Goal: Navigation & Orientation: Find specific page/section

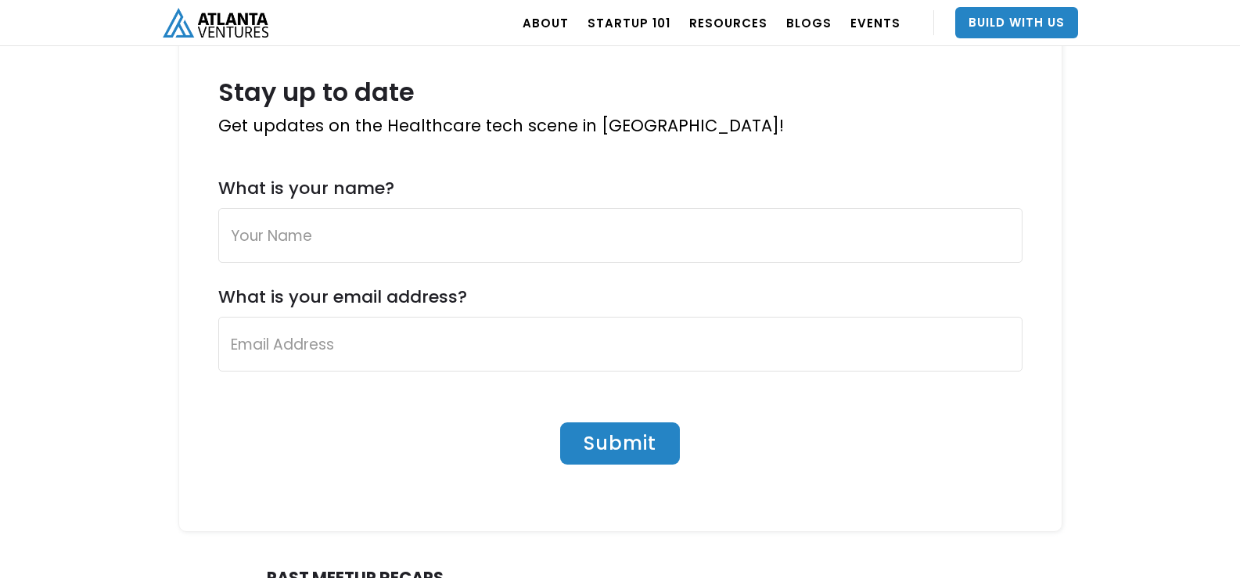
scroll to position [1173, 0]
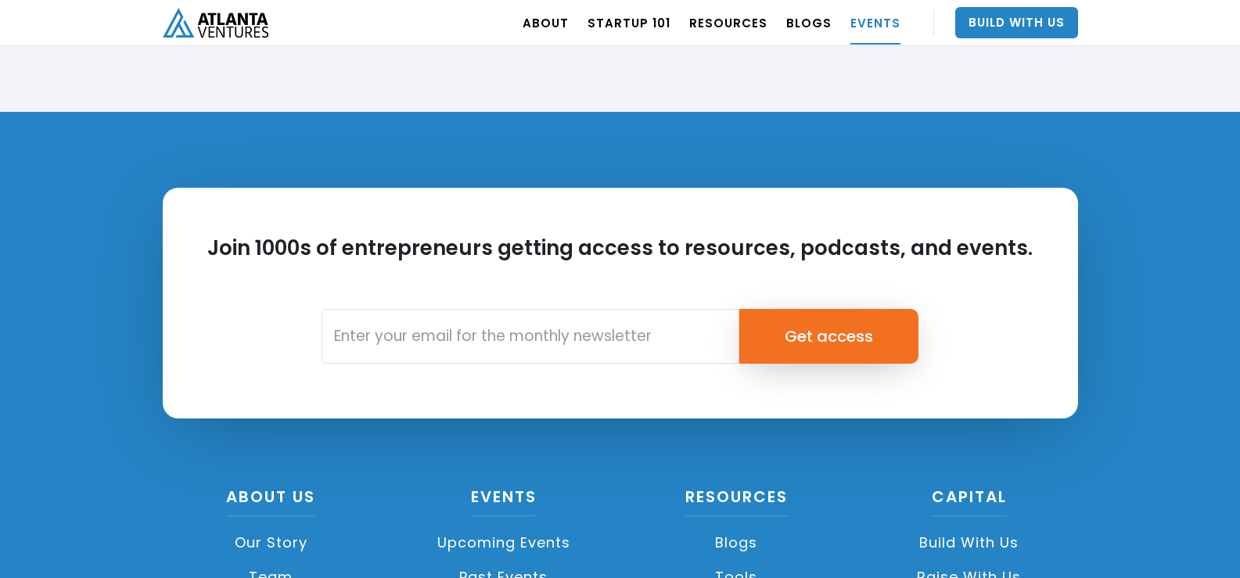
scroll to position [7039, 0]
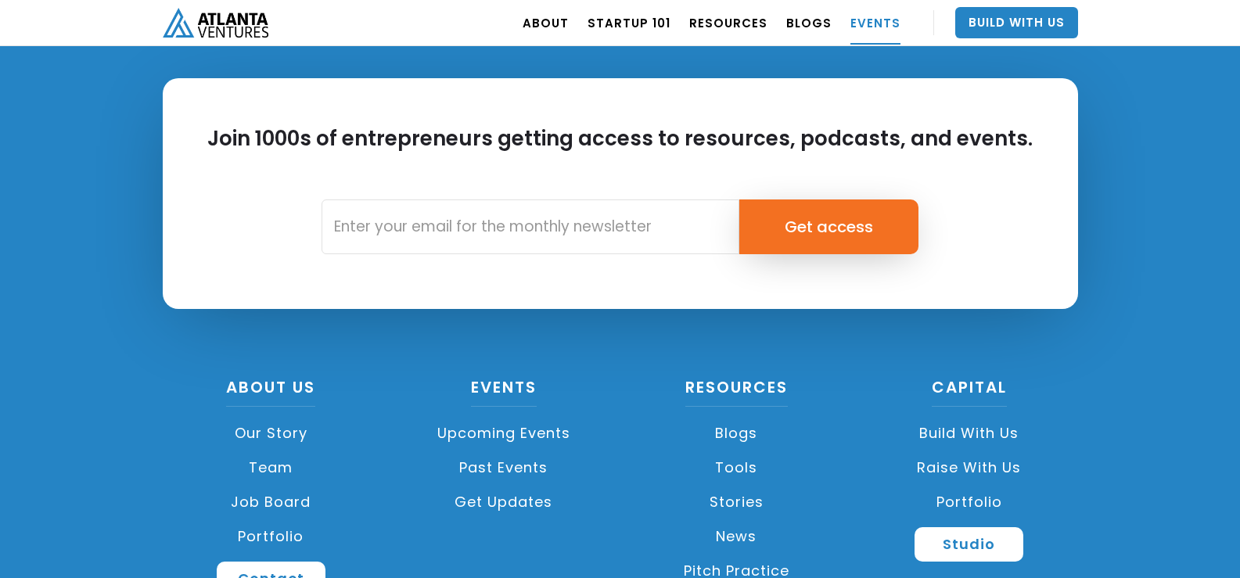
click at [280, 428] on link "Our Story" at bounding box center [271, 433] width 217 height 34
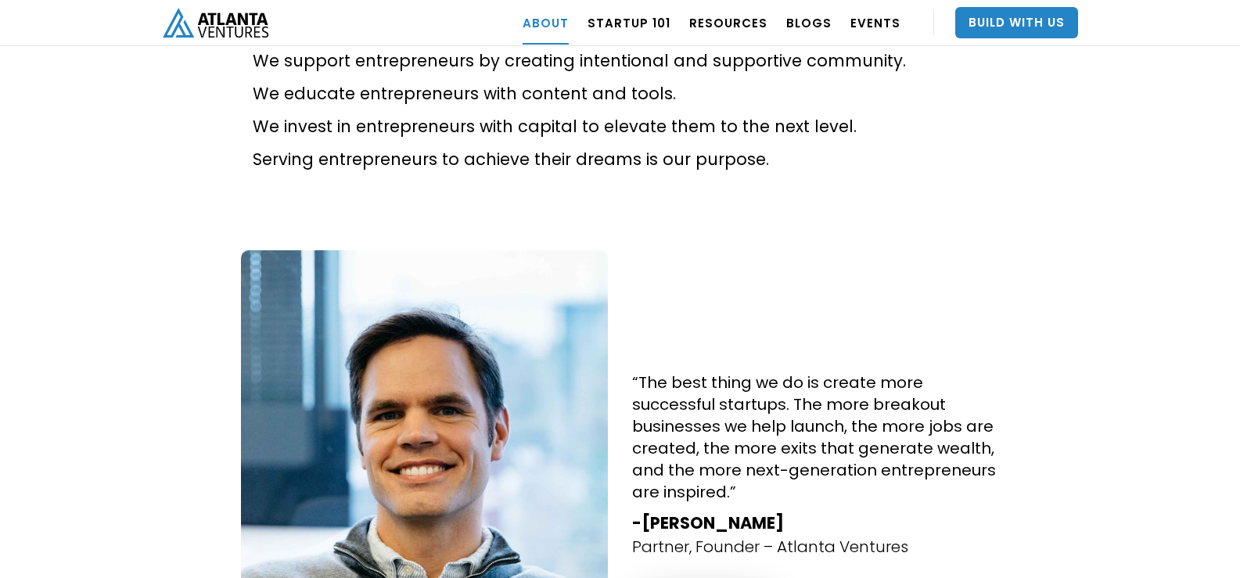
scroll to position [1642, 0]
